Goal: Find contact information: Find contact information

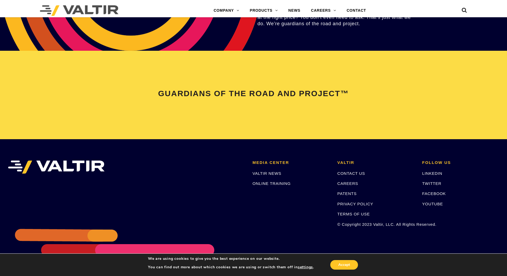
scroll to position [1117, 0]
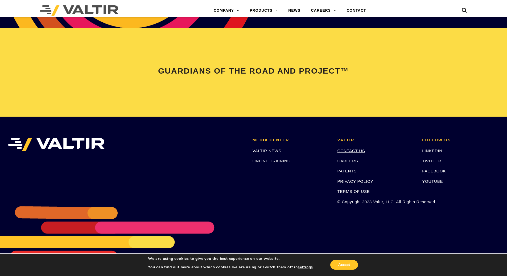
click at [350, 151] on link "CONTACT US" at bounding box center [351, 151] width 28 height 5
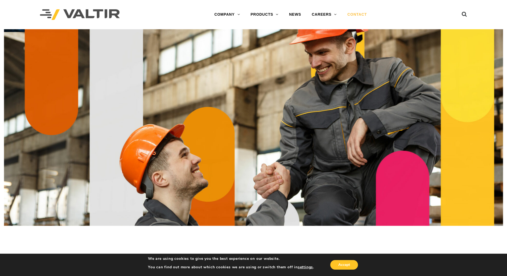
click at [366, 14] on link "CONTACT" at bounding box center [357, 14] width 30 height 11
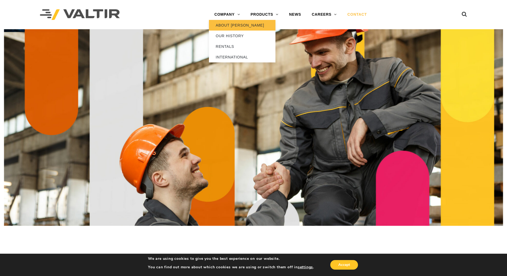
click at [237, 22] on link "ABOUT [PERSON_NAME]" at bounding box center [242, 25] width 66 height 11
